Goal: Find contact information: Find phone

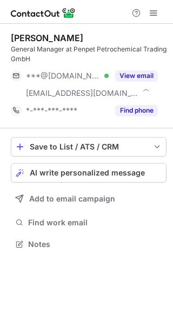
scroll to position [236, 173]
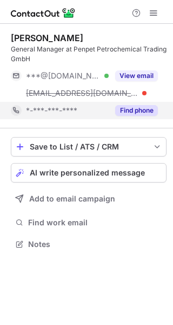
click at [137, 103] on div "Find phone" at bounding box center [133, 110] width 49 height 17
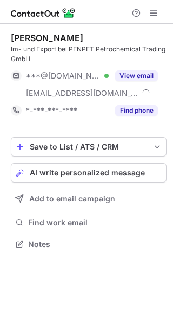
scroll to position [236, 173]
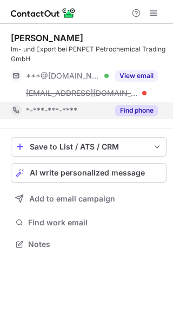
click at [131, 108] on button "Find phone" at bounding box center [136, 110] width 43 height 11
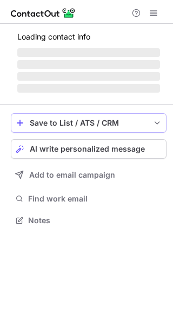
scroll to position [209, 173]
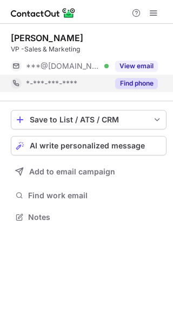
click at [143, 89] on div "Find phone" at bounding box center [133, 83] width 49 height 17
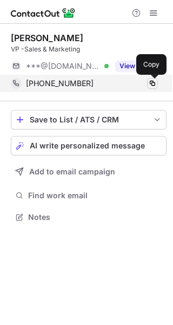
click at [152, 82] on span at bounding box center [152, 83] width 9 height 9
